Goal: Navigation & Orientation: Find specific page/section

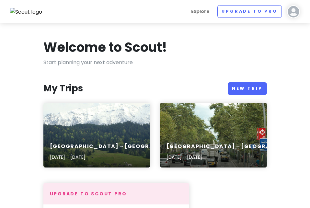
click at [130, 135] on div "[GEOGRAPHIC_DATA]→[GEOGRAPHIC_DATA]→[GEOGRAPHIC_DATA] [DATE] - [DATE]" at bounding box center [96, 135] width 107 height 65
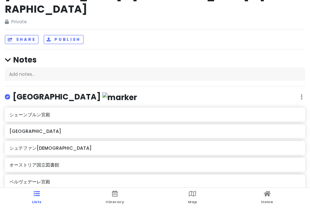
scroll to position [20, 0]
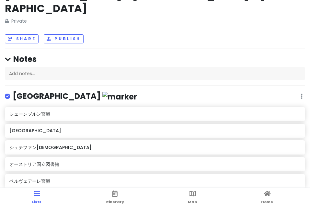
click at [128, 91] on div "Wien Edit Reorder Delete List" at bounding box center [155, 97] width 300 height 13
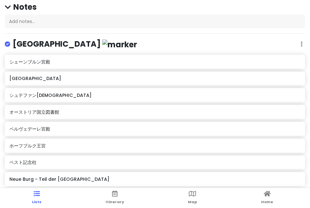
scroll to position [52, 0]
click at [42, 93] on h6 "シュテファン[DEMOGRAPHIC_DATA]" at bounding box center [154, 96] width 291 height 6
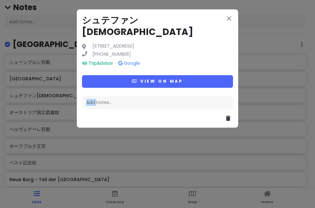
click at [42, 85] on div "close [GEOGRAPHIC_DATA][STREET_ADDRESS] [PHONE_NUMBER] TripAdvisor Google View …" at bounding box center [157, 104] width 315 height 208
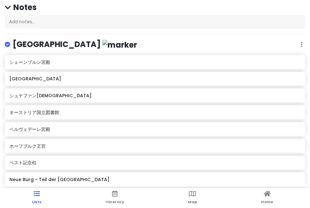
click at [42, 93] on h6 "シュテファン[DEMOGRAPHIC_DATA]" at bounding box center [154, 96] width 291 height 6
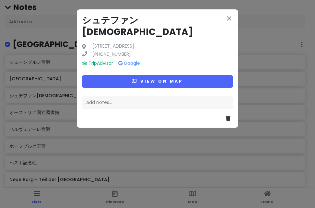
drag, startPoint x: 158, startPoint y: 18, endPoint x: 153, endPoint y: 18, distance: 5.2
click at [153, 18] on h3 "シュテファン[DEMOGRAPHIC_DATA]" at bounding box center [157, 27] width 151 height 24
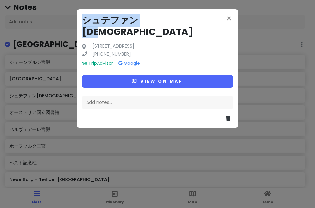
drag, startPoint x: 163, startPoint y: 18, endPoint x: 70, endPoint y: 20, distance: 93.0
click at [70, 20] on div "close [GEOGRAPHIC_DATA][STREET_ADDRESS] [PHONE_NUMBER] TripAdvisor Google View …" at bounding box center [157, 104] width 315 height 208
copy h3 "シュテファン[DEMOGRAPHIC_DATA]"
click at [232, 16] on icon "close" at bounding box center [229, 19] width 8 height 8
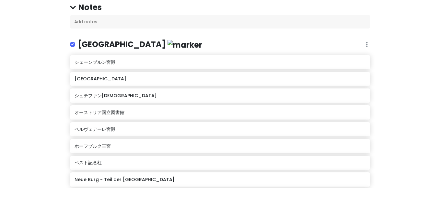
scroll to position [0, 0]
